Goal: Task Accomplishment & Management: Use online tool/utility

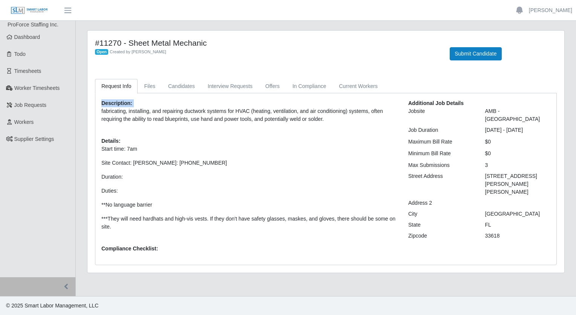
drag, startPoint x: 98, startPoint y: 103, endPoint x: 294, endPoint y: 127, distance: 197.6
click at [294, 127] on div "Description: fabricating, installing, and repairing ductwork systems for HVAC (…" at bounding box center [249, 178] width 307 height 159
click at [243, 161] on p "Site Contact: [PERSON_NAME]: [PHONE_NUMBER]" at bounding box center [249, 163] width 296 height 8
drag, startPoint x: 138, startPoint y: 228, endPoint x: 85, endPoint y: 102, distance: 137.2
click at [85, 102] on div "#11270 - Sheet Metal Mechanic Open Created by [PERSON_NAME] Submit Candidate Re…" at bounding box center [325, 156] width 489 height 252
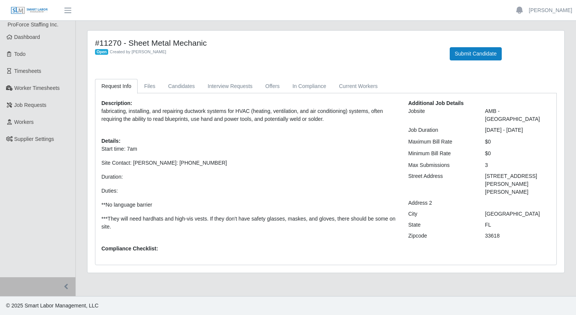
drag, startPoint x: 85, startPoint y: 102, endPoint x: 151, endPoint y: 115, distance: 67.4
copy div "Description: fabricating, installing, and repairing ductwork systems for HVAC (…"
click at [55, 39] on link "Dashboard" at bounding box center [37, 37] width 75 height 17
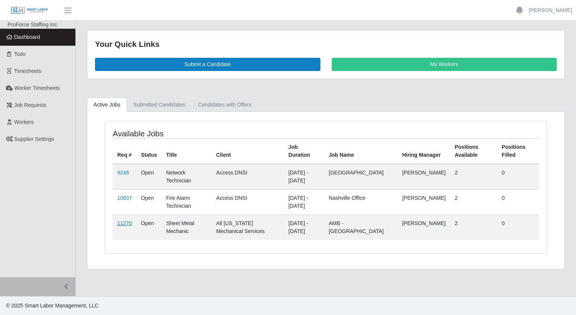
click at [128, 223] on link "11270" at bounding box center [124, 223] width 15 height 6
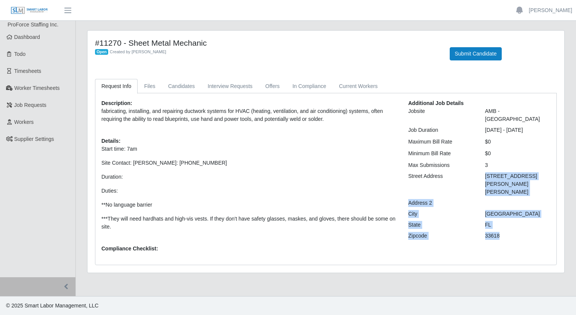
drag, startPoint x: 484, startPoint y: 169, endPoint x: 536, endPoint y: 206, distance: 63.4
click at [536, 206] on div "Additional Job Details Jobsite AMB - Carrollwood Job Duration 09/22/2025 - 12/3…" at bounding box center [480, 178] width 154 height 159
drag, startPoint x: 536, startPoint y: 206, endPoint x: 504, endPoint y: 166, distance: 51.3
copy div "11802 N. Dale Mabry Hwy Address 2 City Tampa State FL Zipcode 33618"
